Goal: Transaction & Acquisition: Purchase product/service

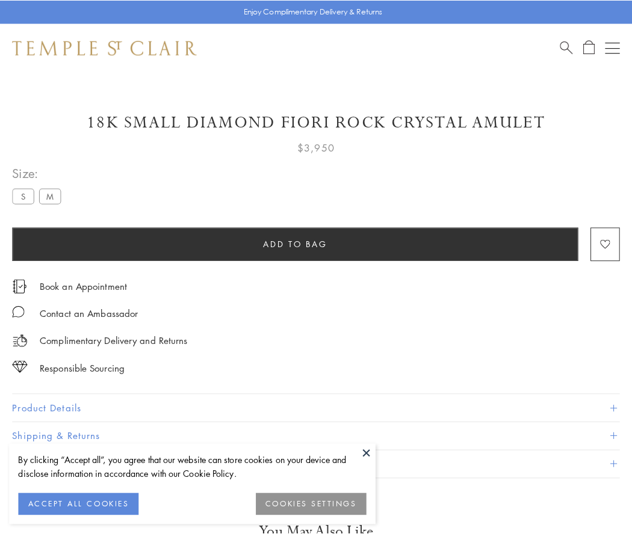
scroll to position [11, 0]
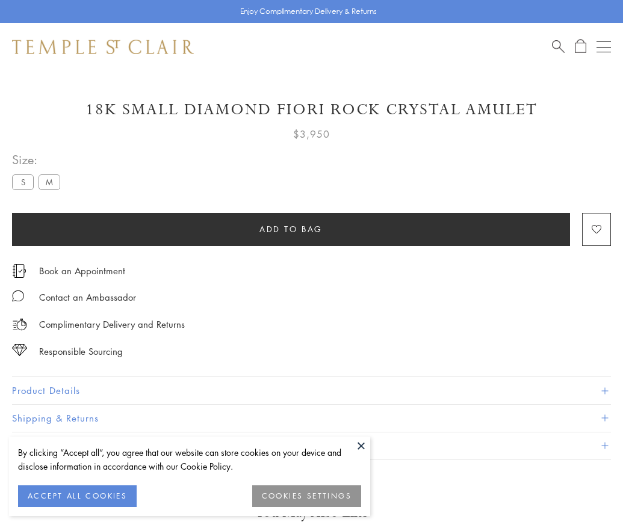
click at [291, 229] on span "Add to bag" at bounding box center [290, 229] width 63 height 13
